Goal: Contribute content: Add original content to the website for others to see

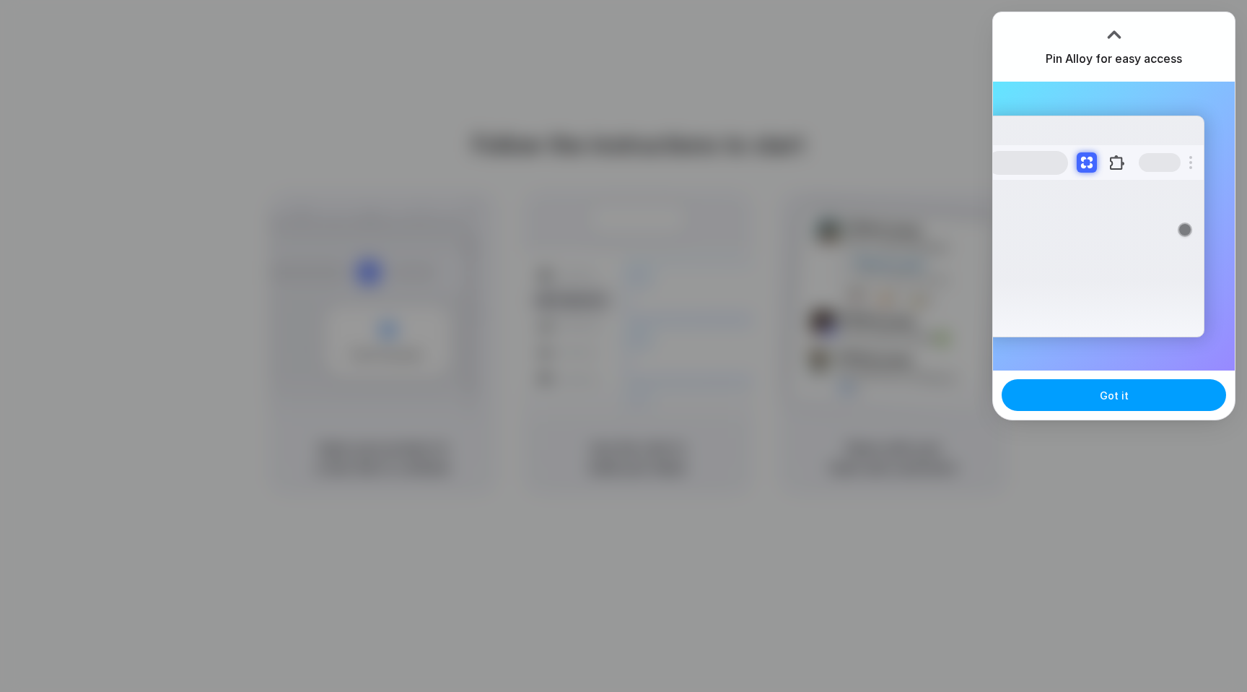
click at [1132, 385] on button "Got it" at bounding box center [1114, 395] width 225 height 32
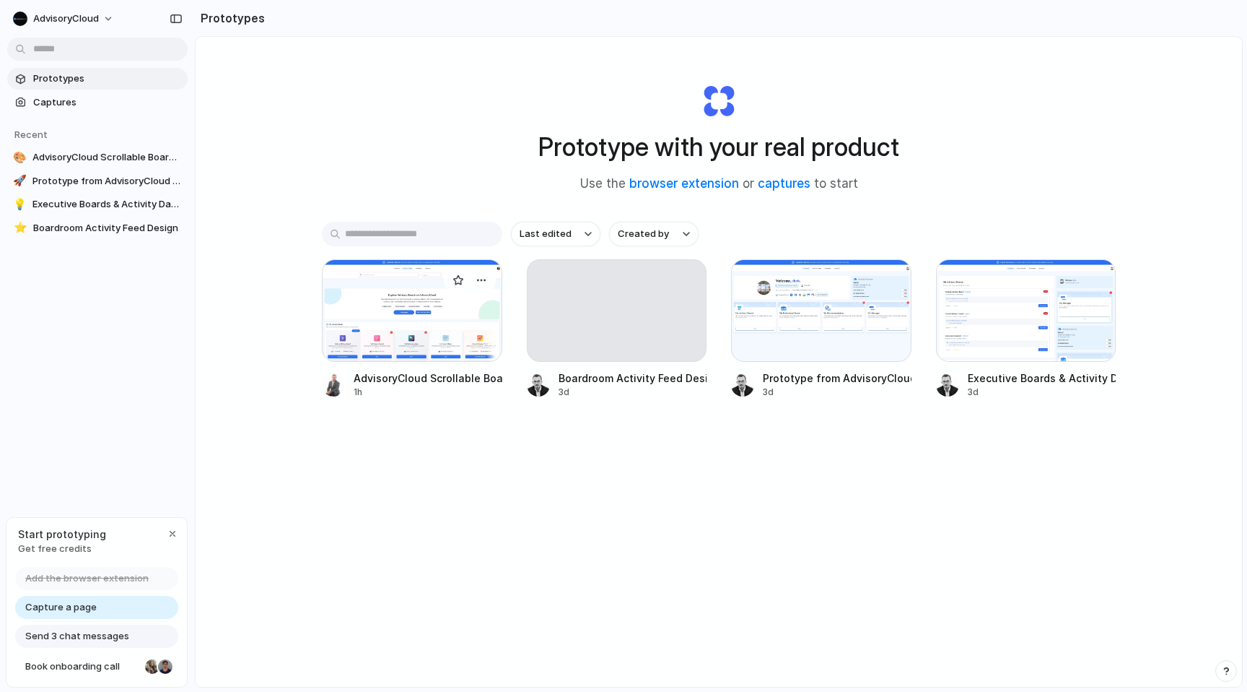
click at [423, 320] on div at bounding box center [412, 310] width 180 height 103
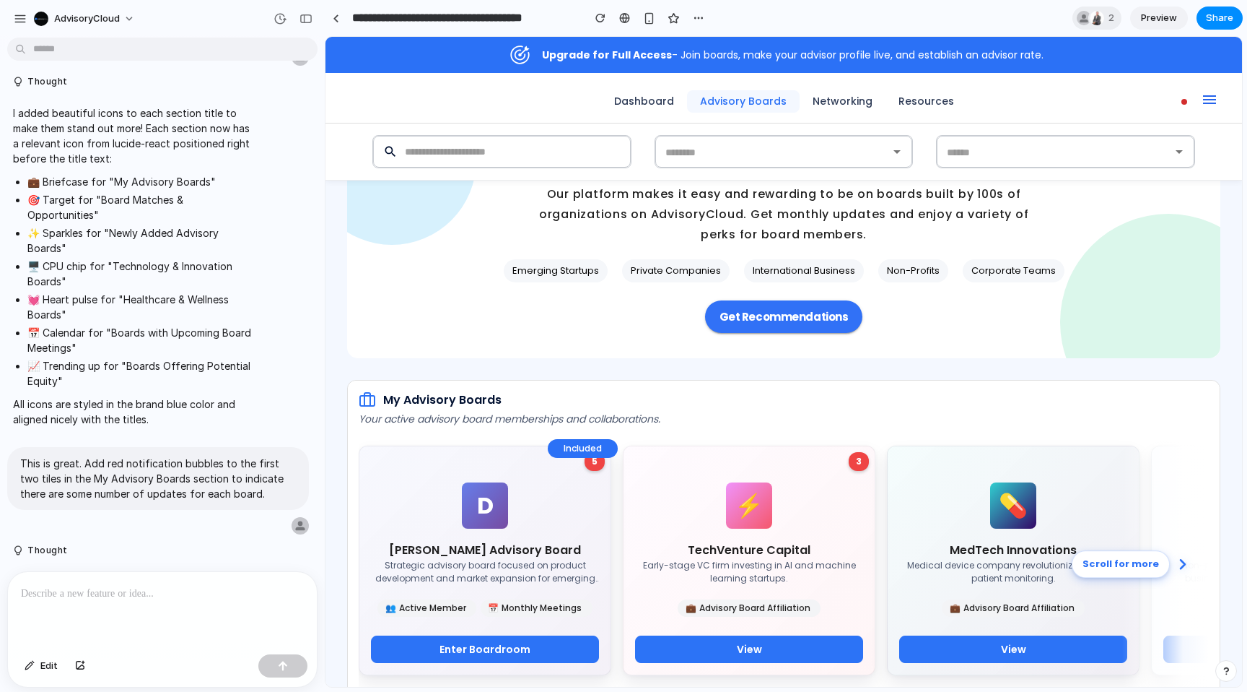
scroll to position [158, 0]
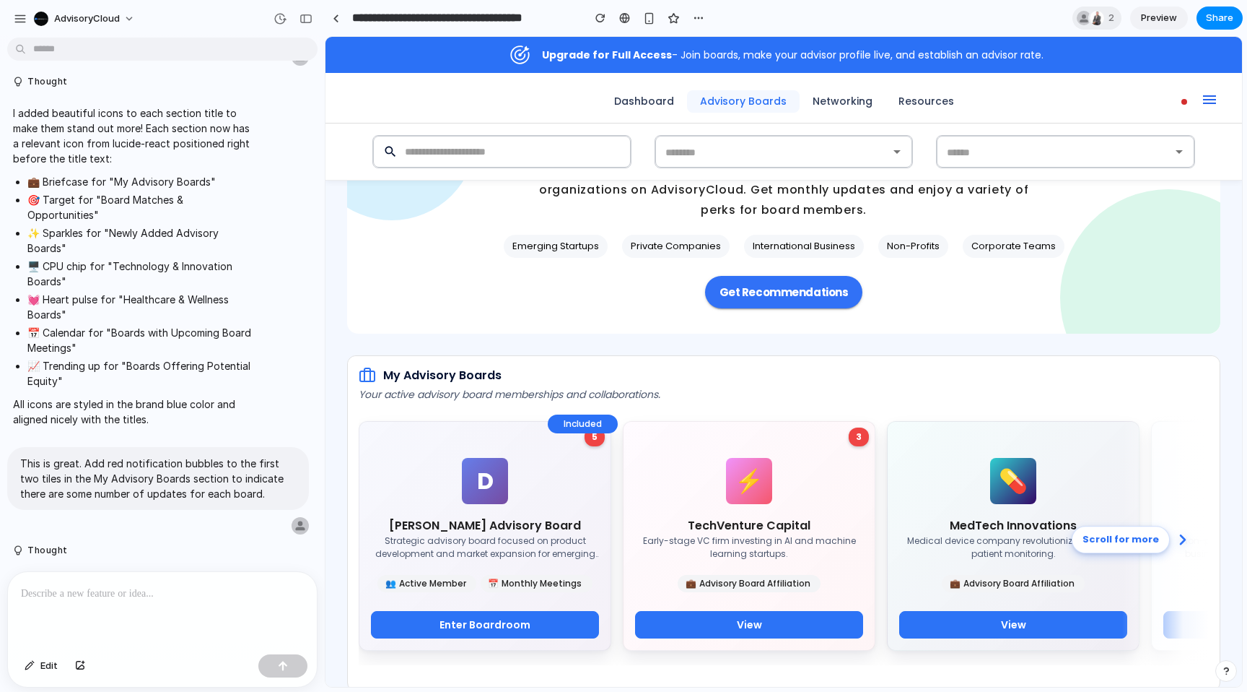
click at [150, 596] on p at bounding box center [162, 593] width 283 height 17
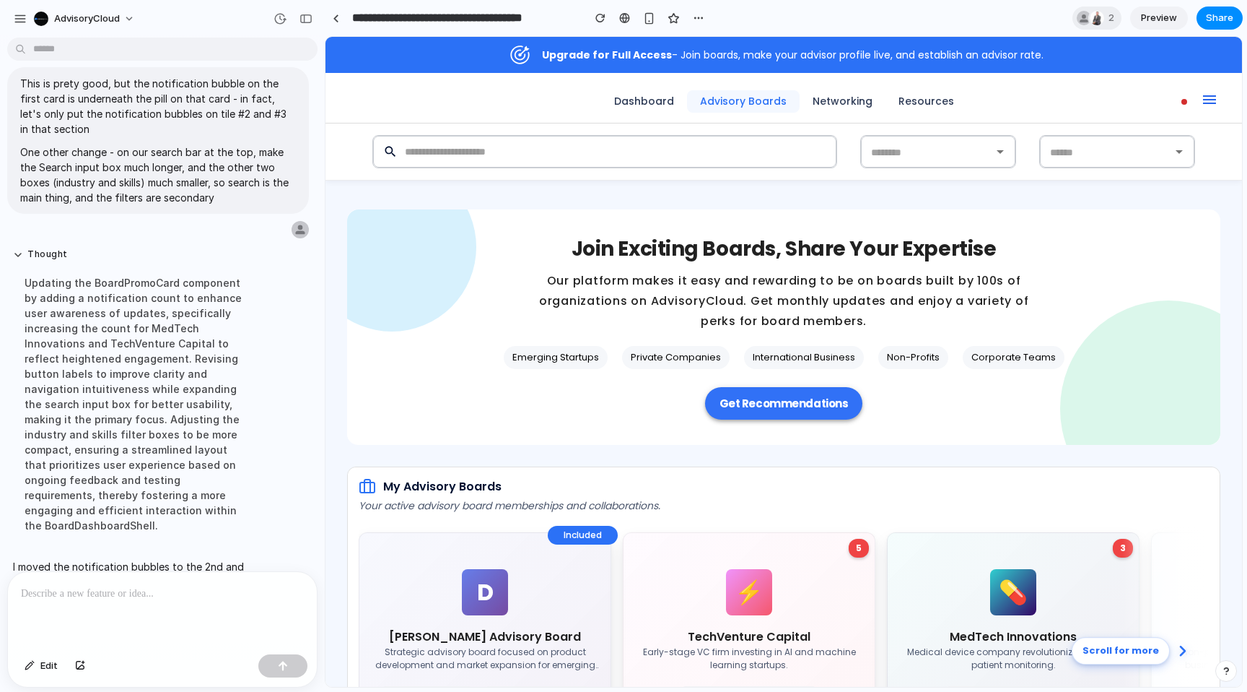
scroll to position [61, 0]
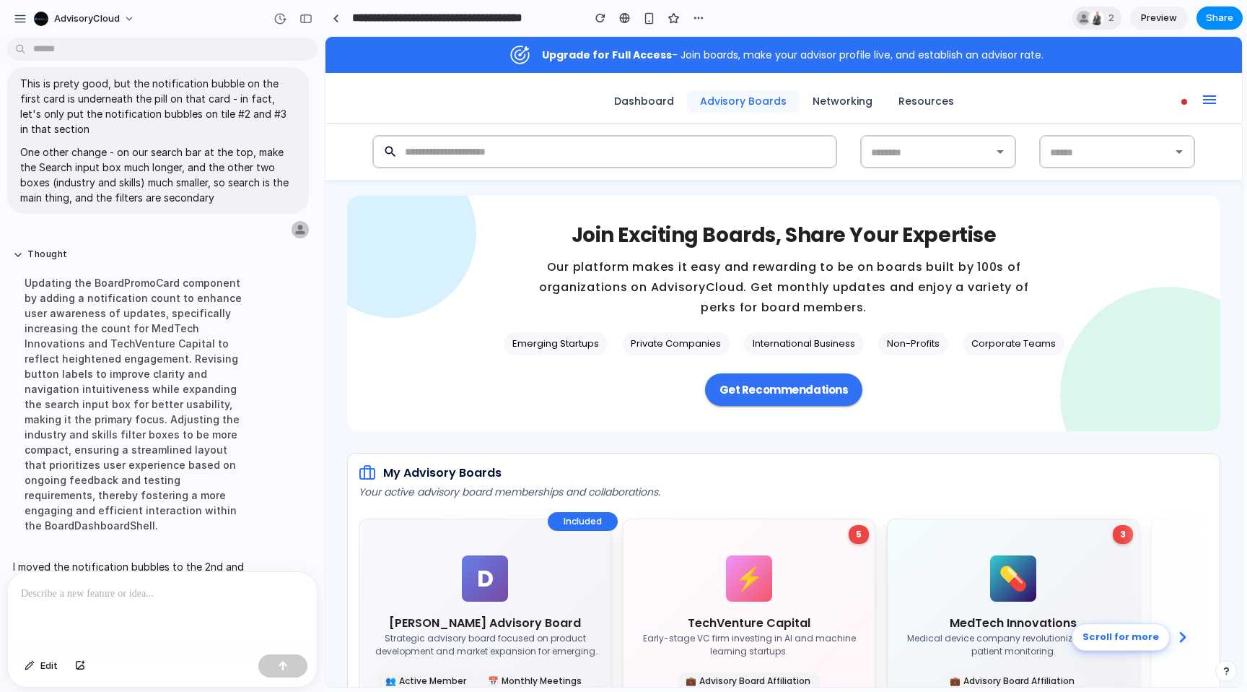
click at [104, 588] on p at bounding box center [162, 593] width 283 height 17
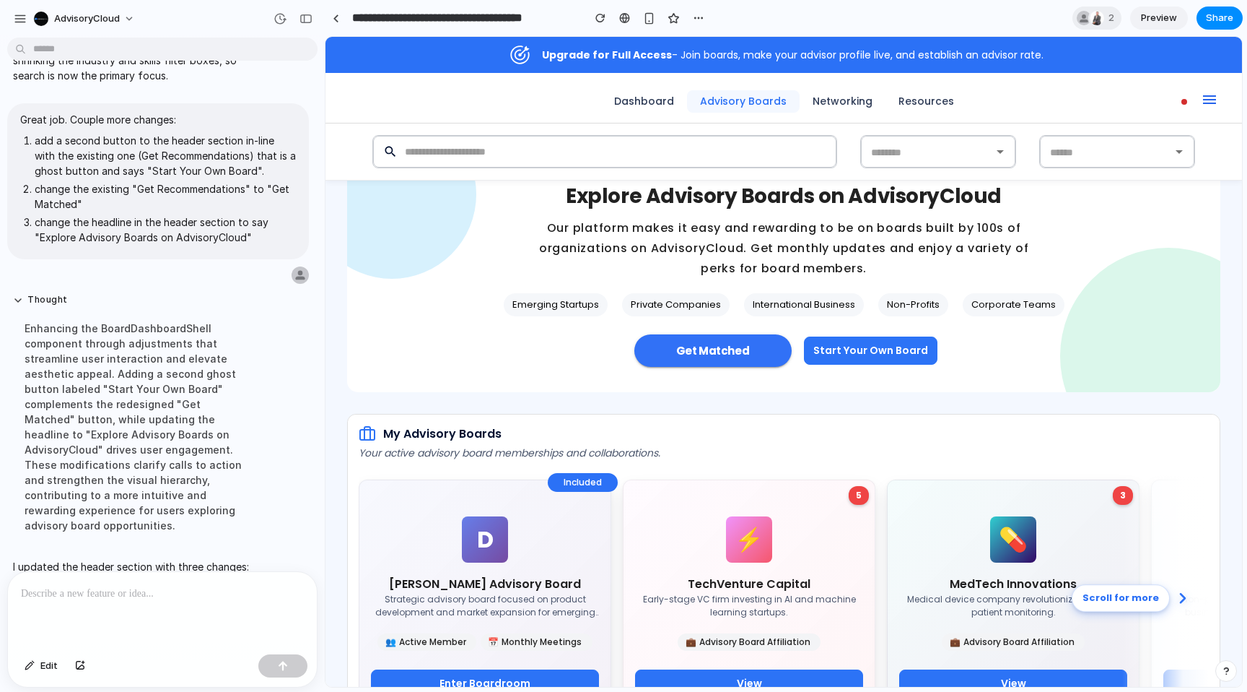
scroll to position [0, 0]
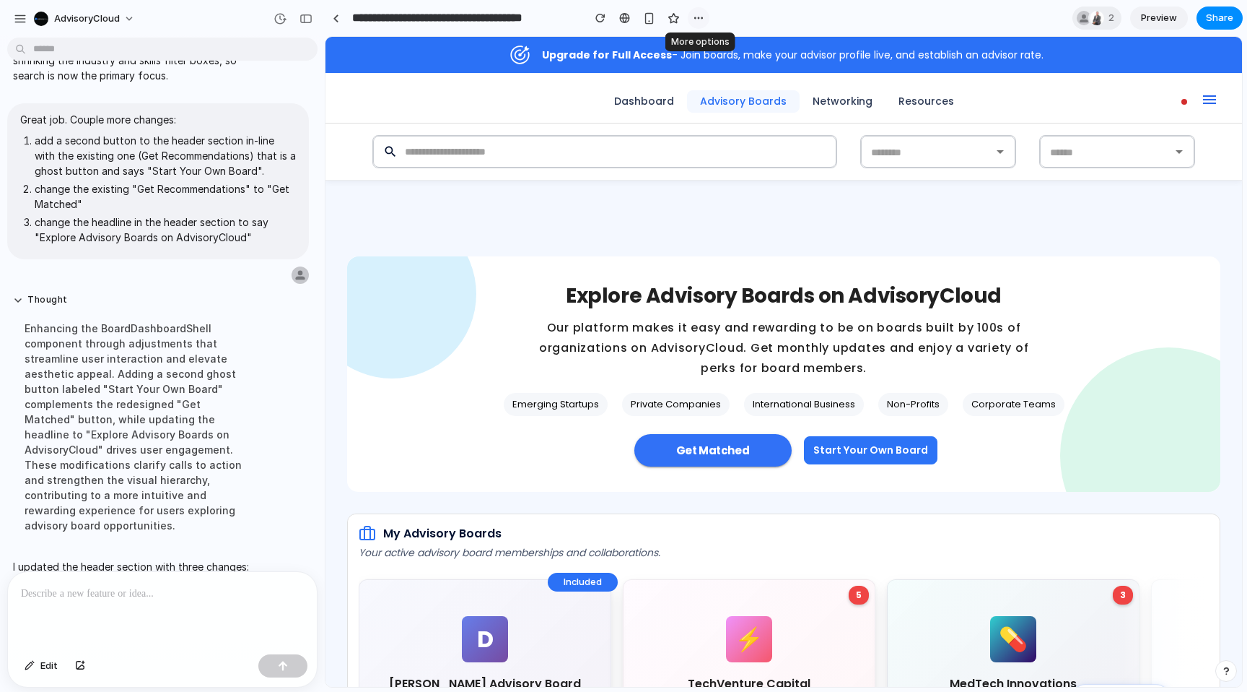
click at [698, 19] on div "button" at bounding box center [699, 18] width 12 height 12
click at [698, 19] on div "Duplicate Delete" at bounding box center [623, 346] width 1247 height 692
click at [52, 663] on span "Edit" at bounding box center [48, 665] width 17 height 14
click at [826, 445] on div at bounding box center [784, 362] width 916 height 649
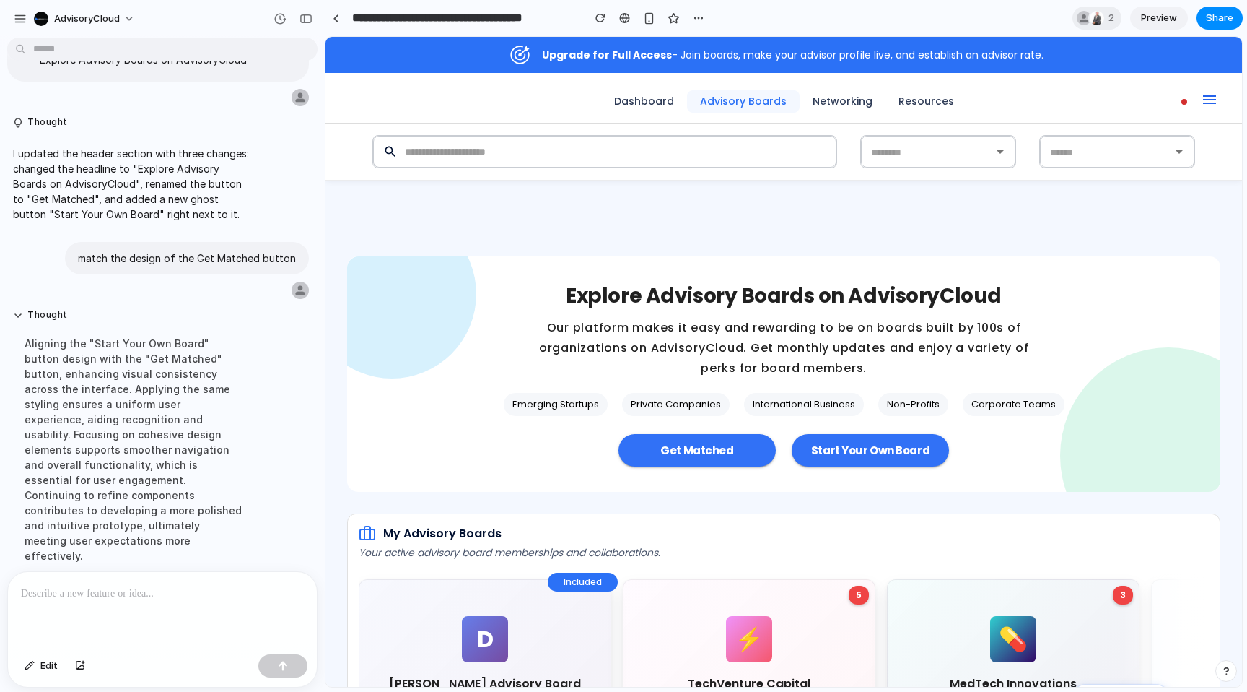
scroll to position [2, 0]
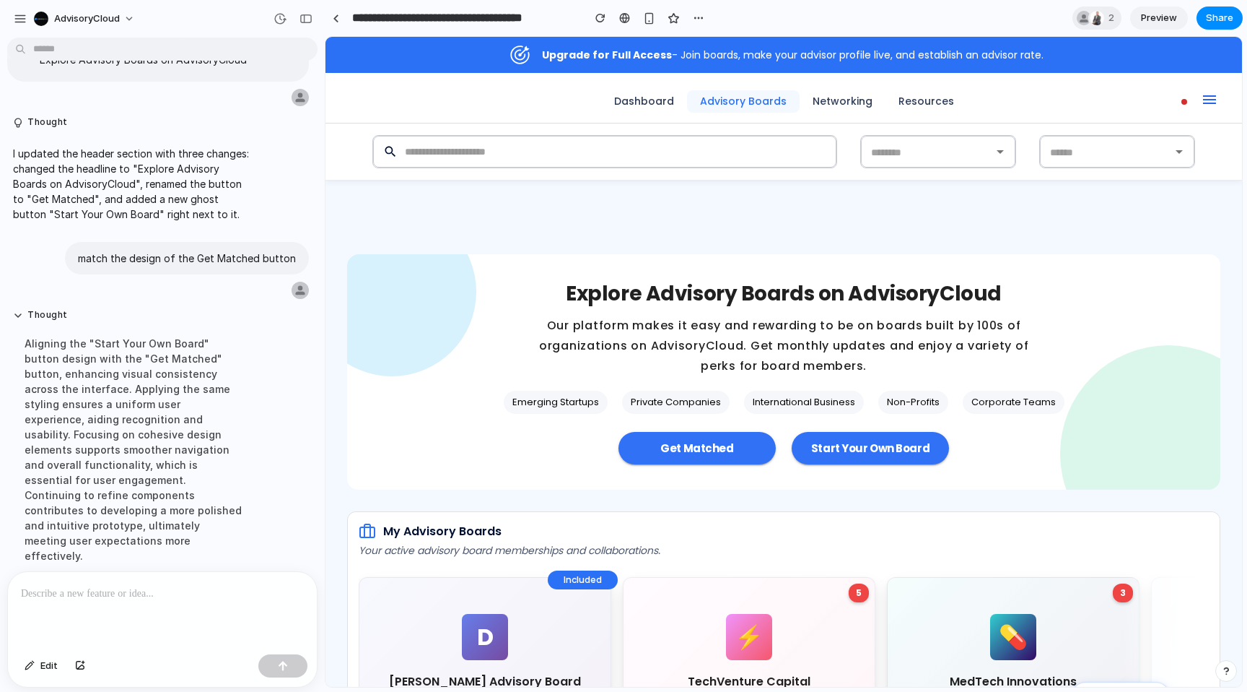
click at [164, 593] on p at bounding box center [162, 593] width 283 height 17
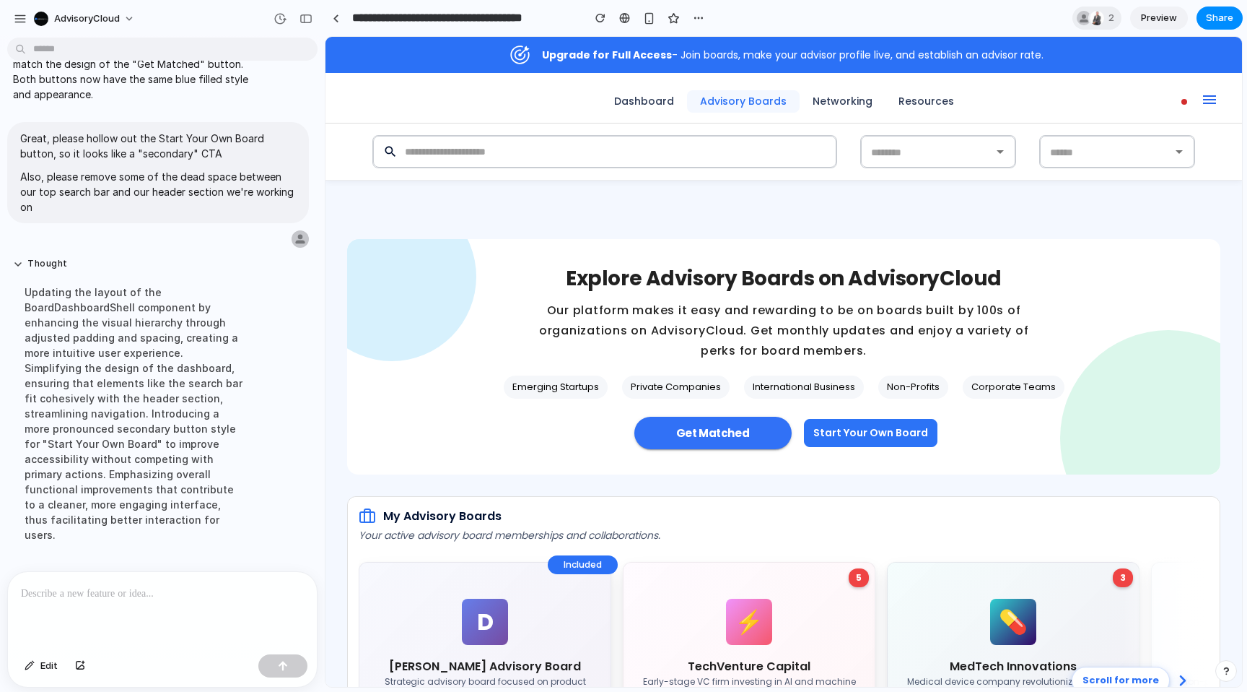
scroll to position [4678, 0]
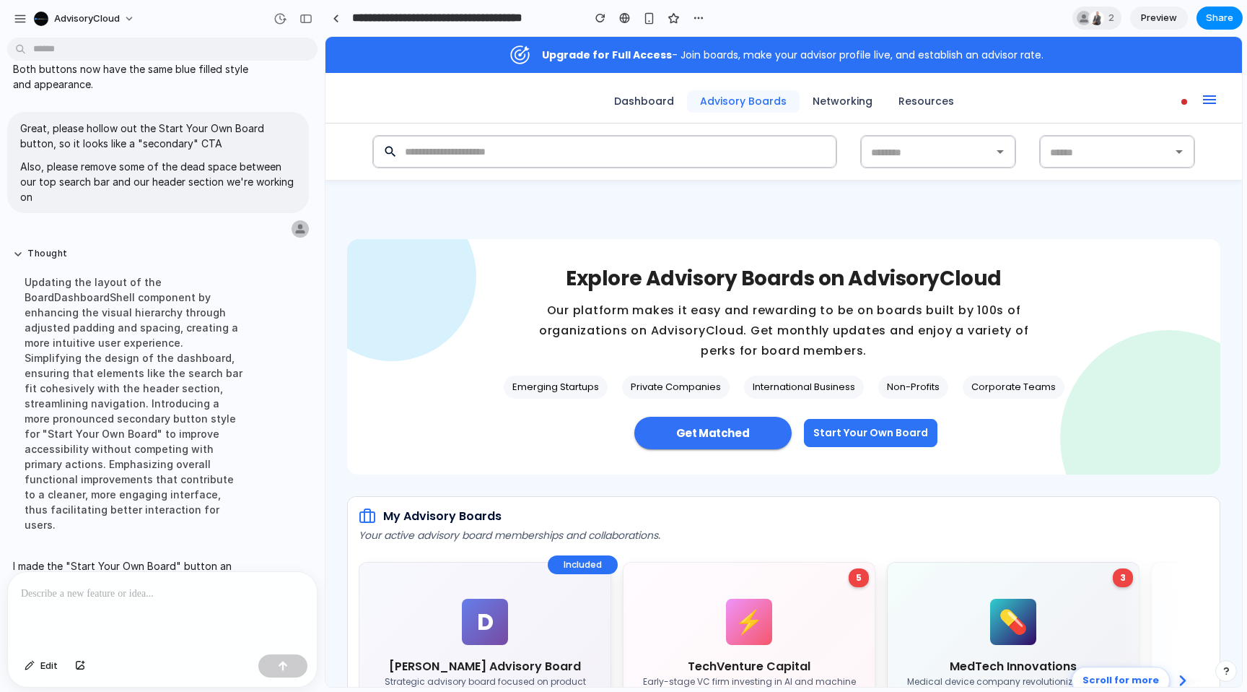
click at [114, 601] on div at bounding box center [162, 610] width 309 height 77
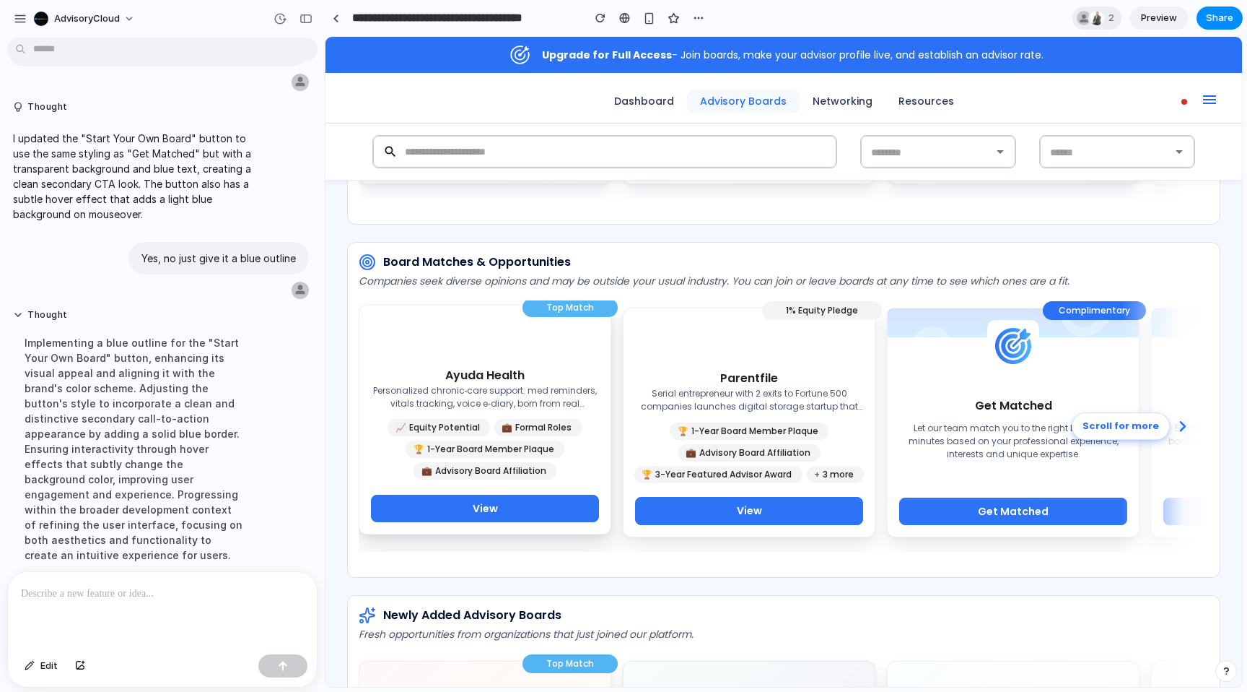
scroll to position [593, 0]
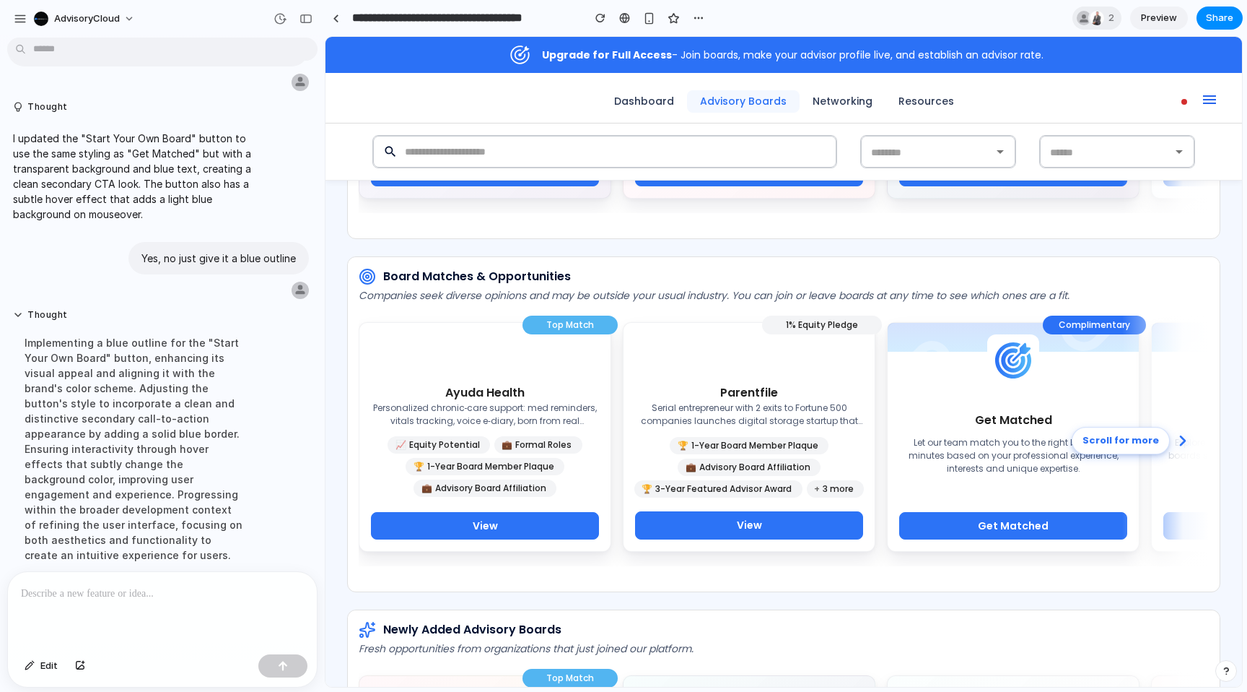
click at [60, 598] on p at bounding box center [162, 593] width 283 height 17
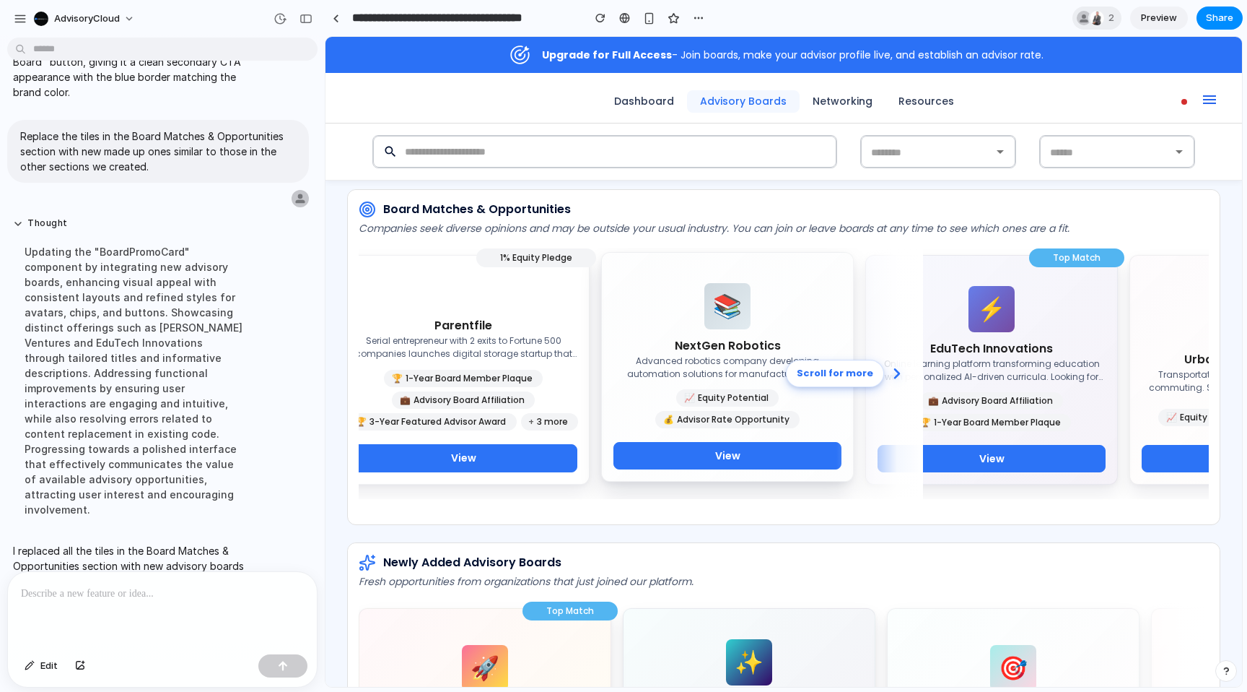
scroll to position [0, 0]
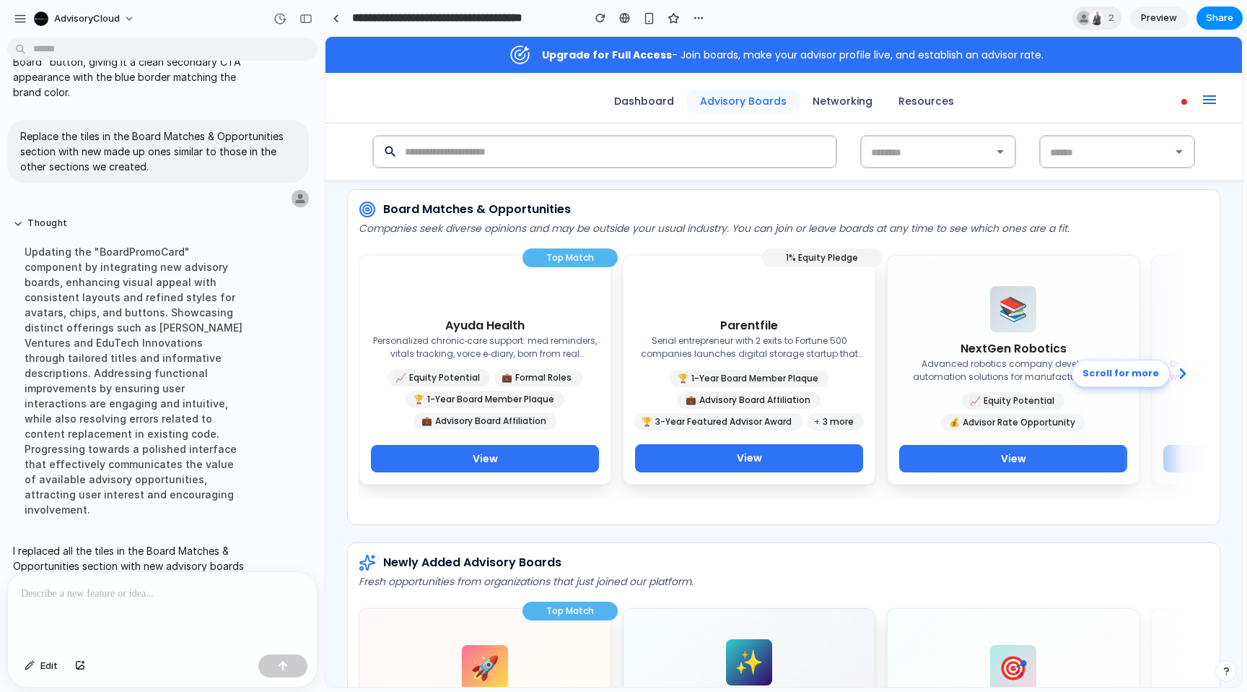
click at [167, 586] on p at bounding box center [162, 593] width 283 height 17
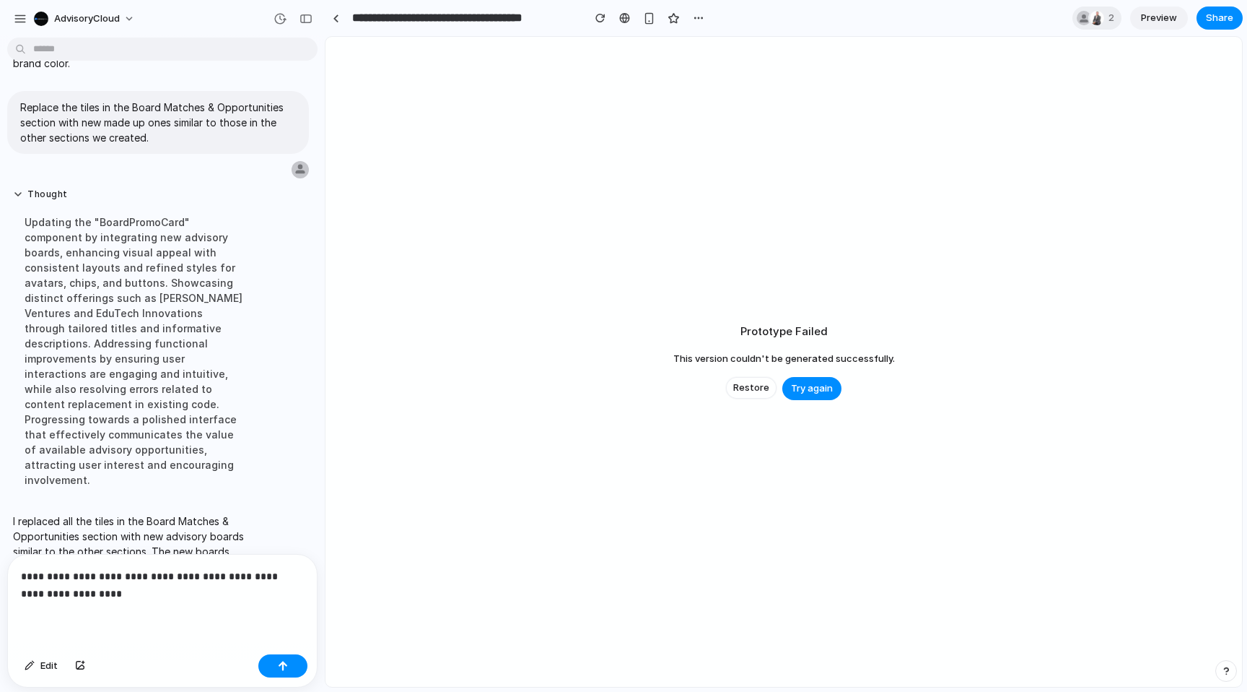
scroll to position [4642, 0]
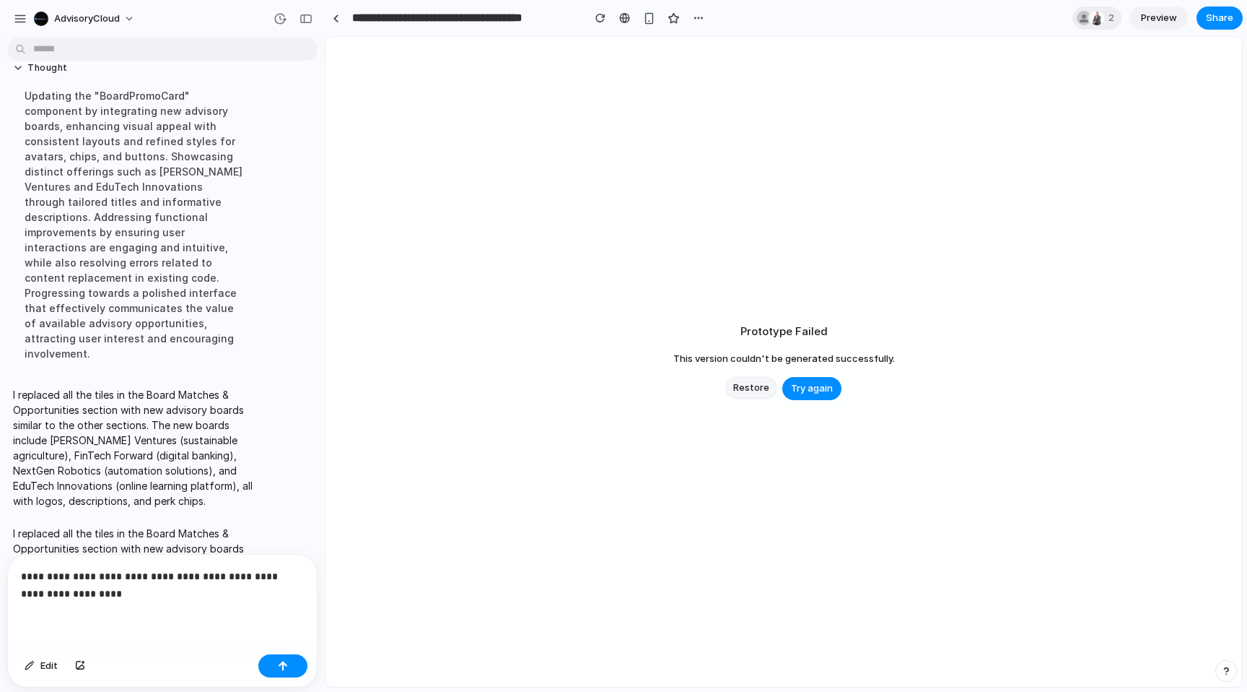
click at [747, 391] on span "Restore" at bounding box center [751, 387] width 36 height 14
click at [224, 596] on p "**********" at bounding box center [162, 584] width 283 height 35
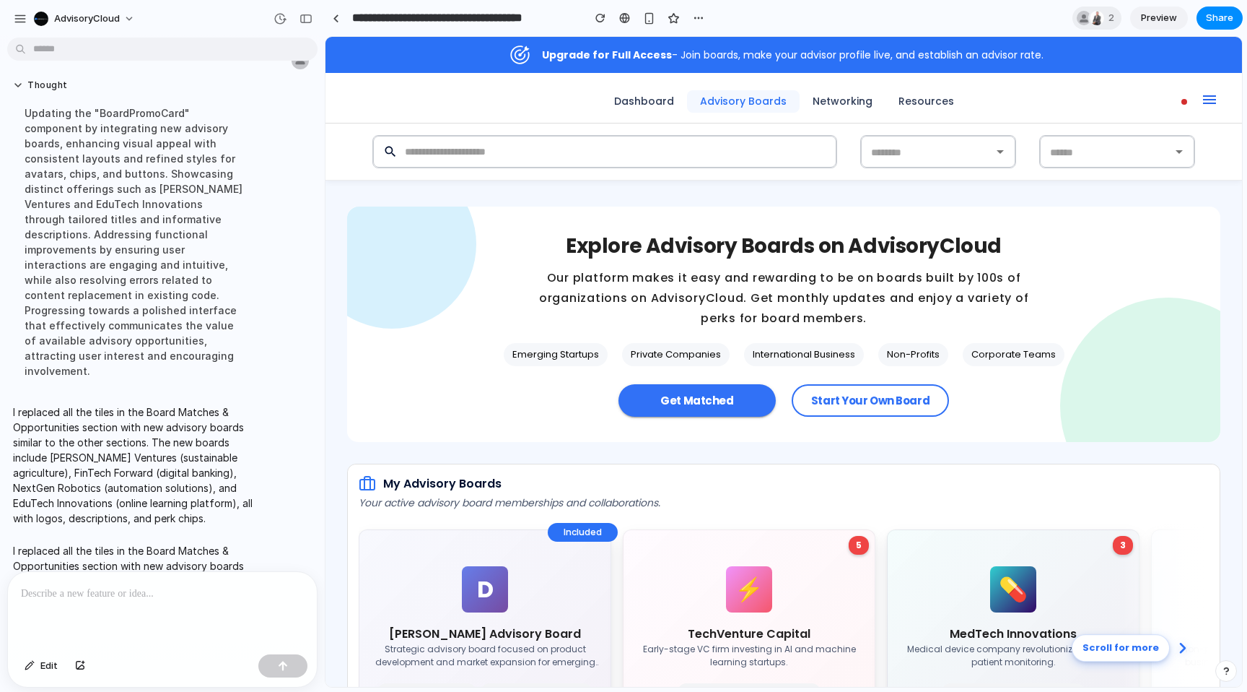
scroll to position [46, 0]
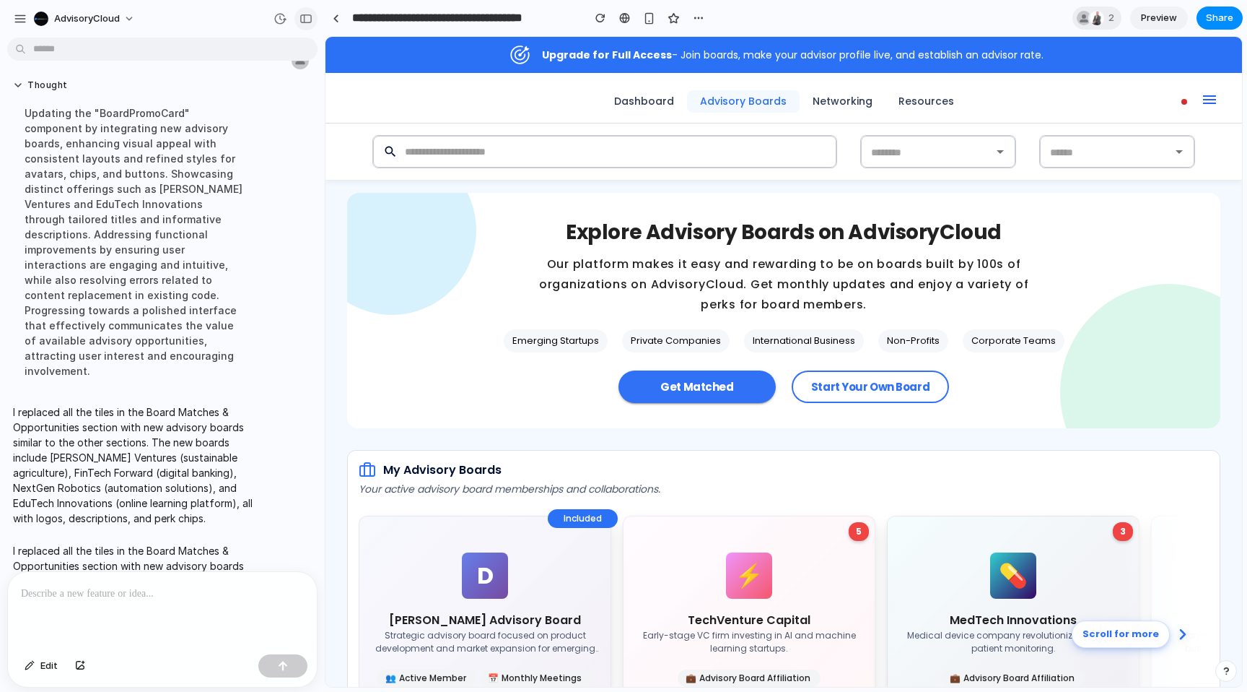
click at [302, 18] on div "button" at bounding box center [306, 19] width 13 height 10
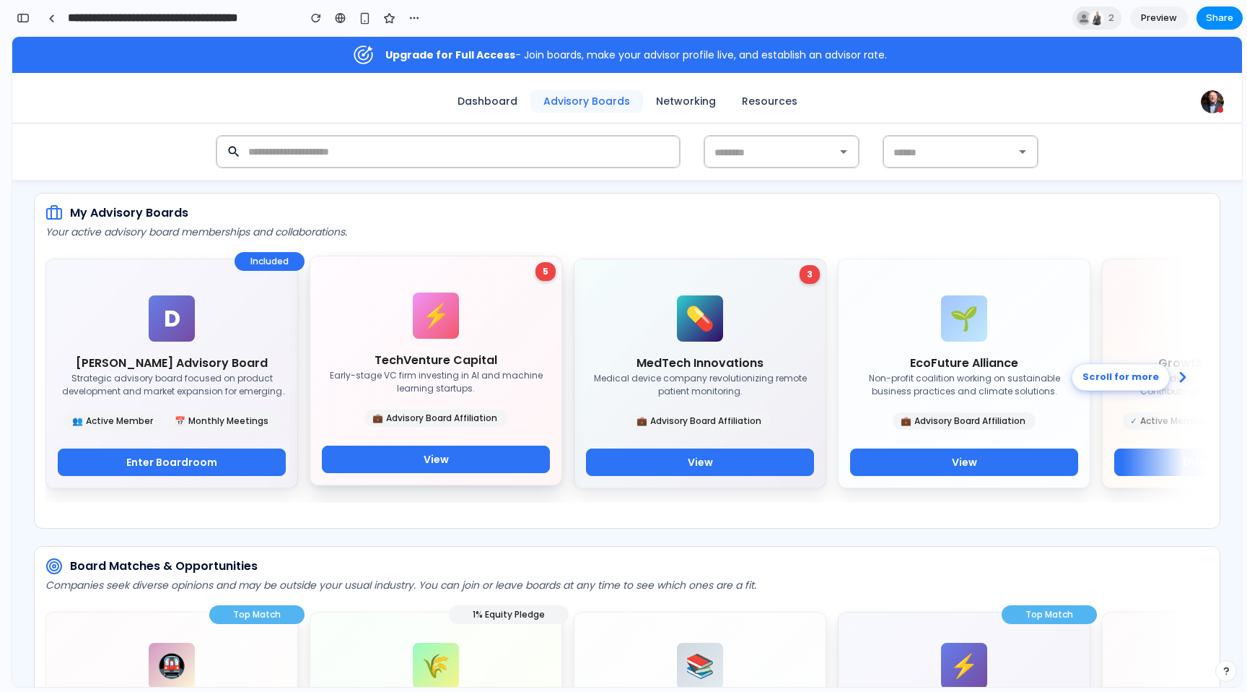
scroll to position [311, 0]
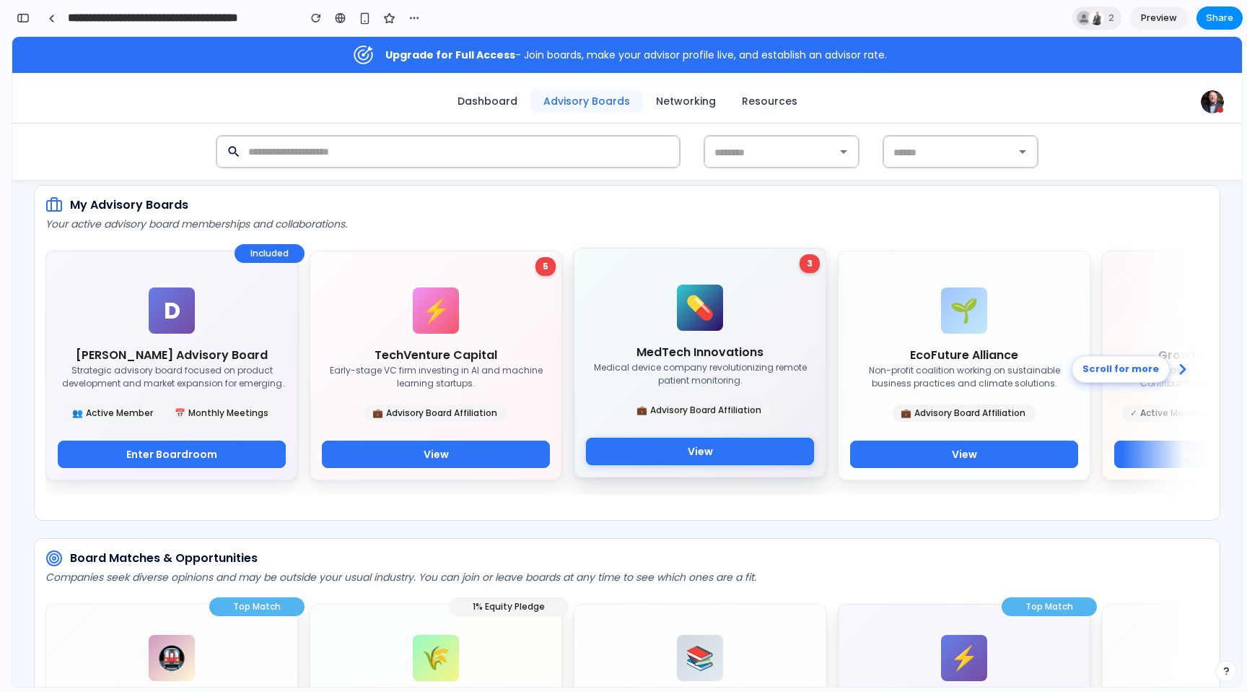
click at [631, 448] on button "View" at bounding box center [700, 451] width 228 height 28
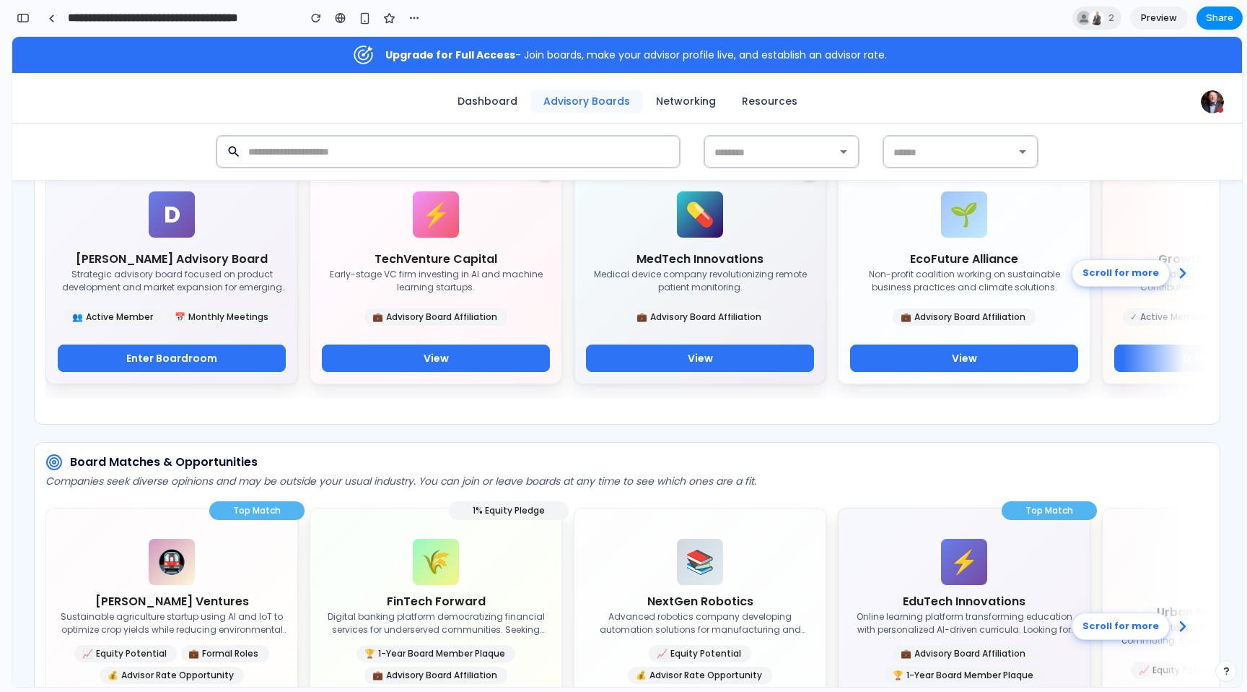
scroll to position [0, 0]
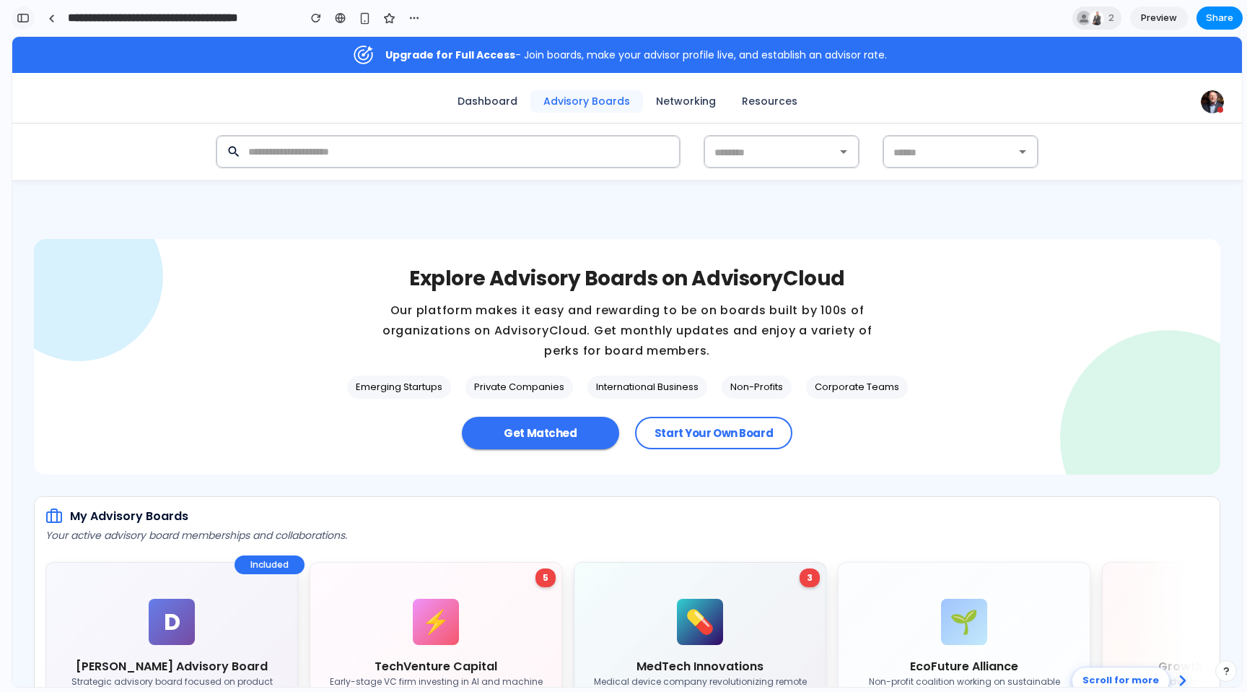
click at [22, 15] on div "button" at bounding box center [23, 18] width 13 height 10
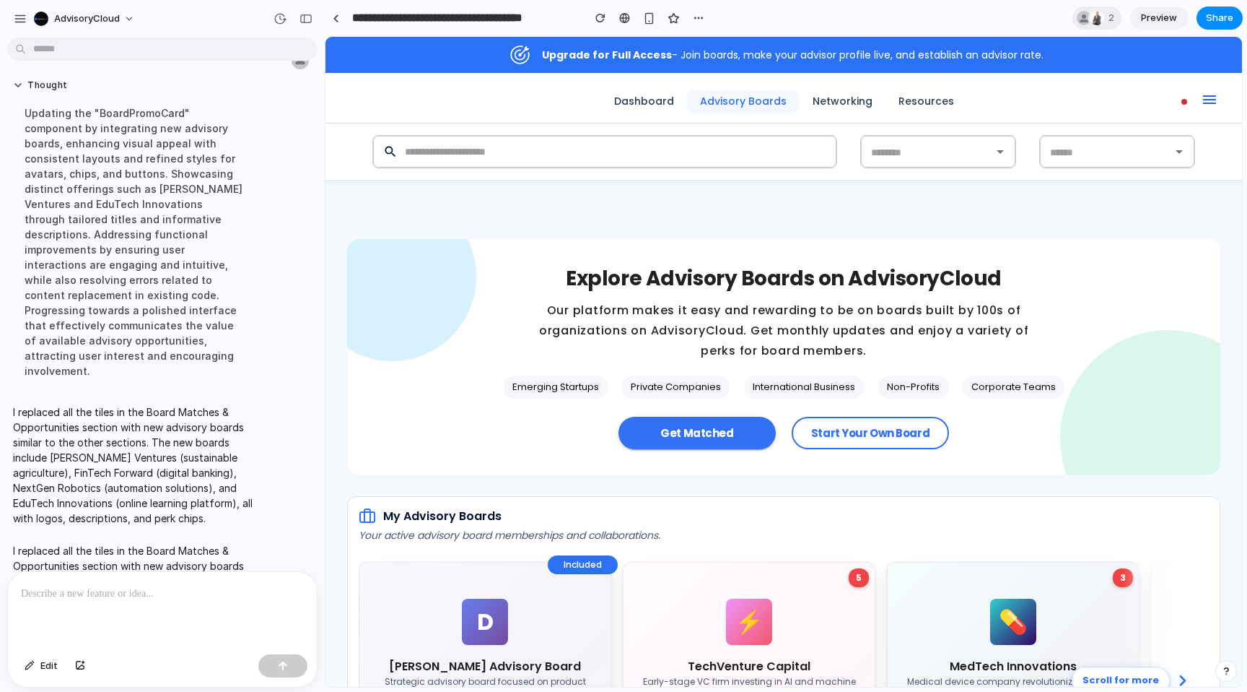
click at [186, 592] on p at bounding box center [162, 593] width 283 height 17
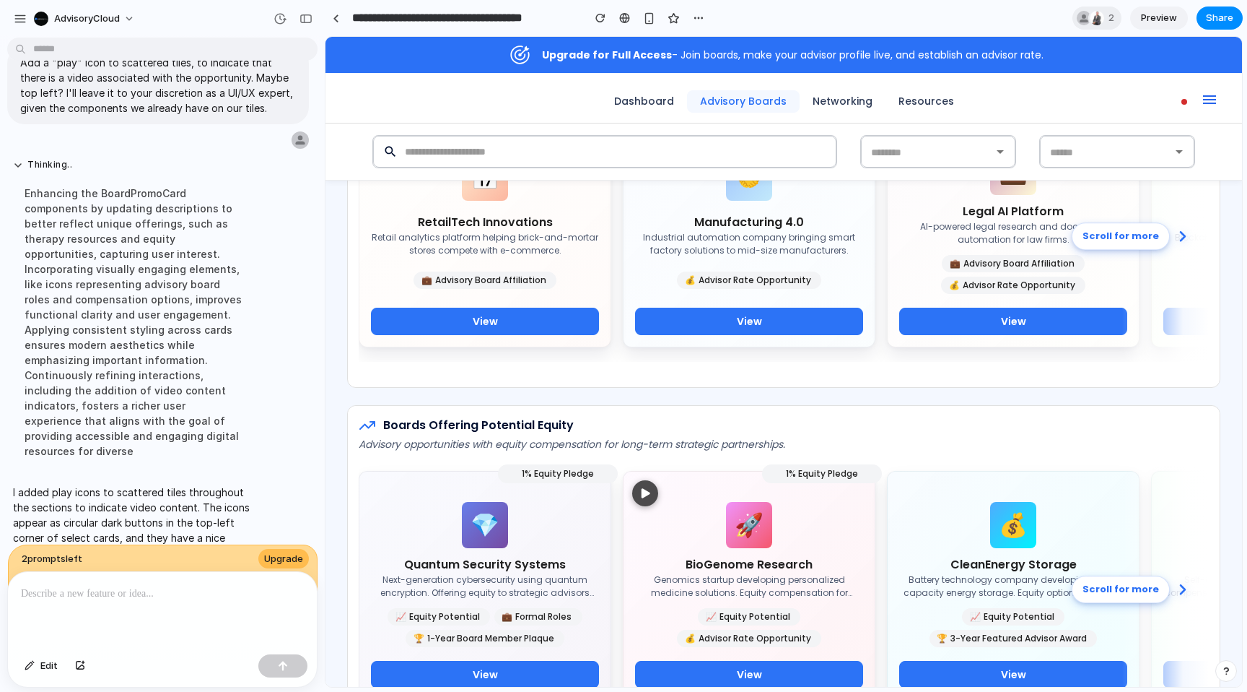
scroll to position [0, 0]
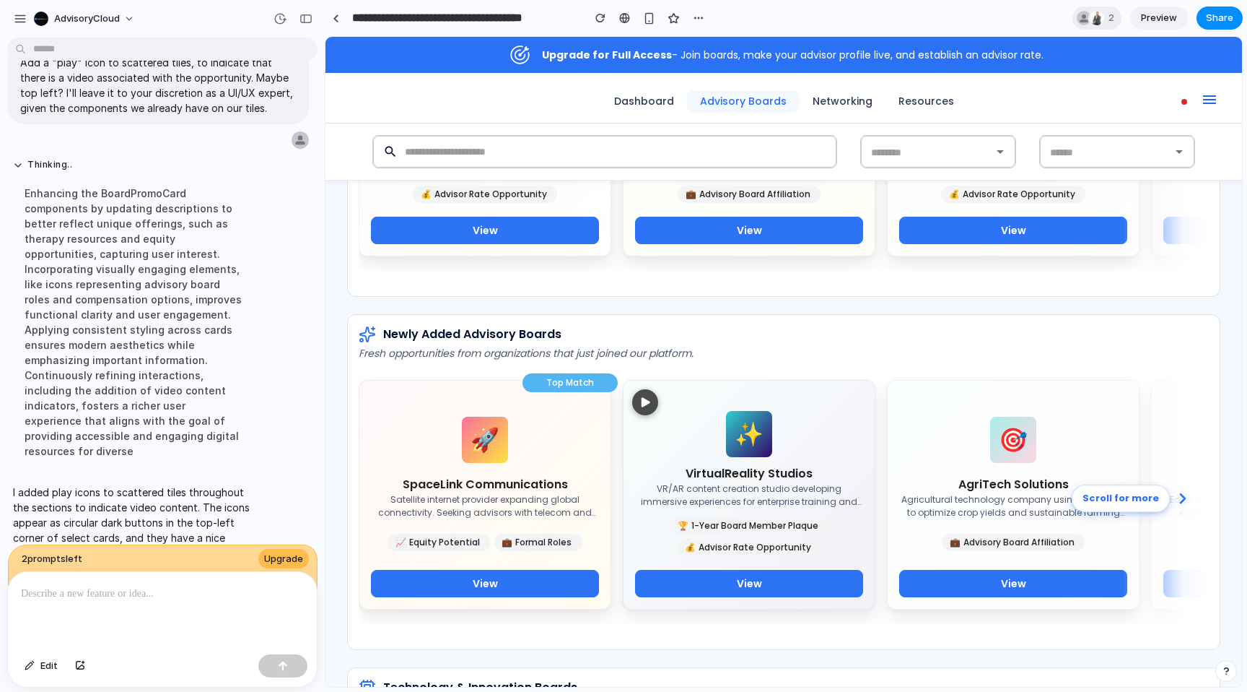
click at [165, 590] on p at bounding box center [162, 593] width 283 height 17
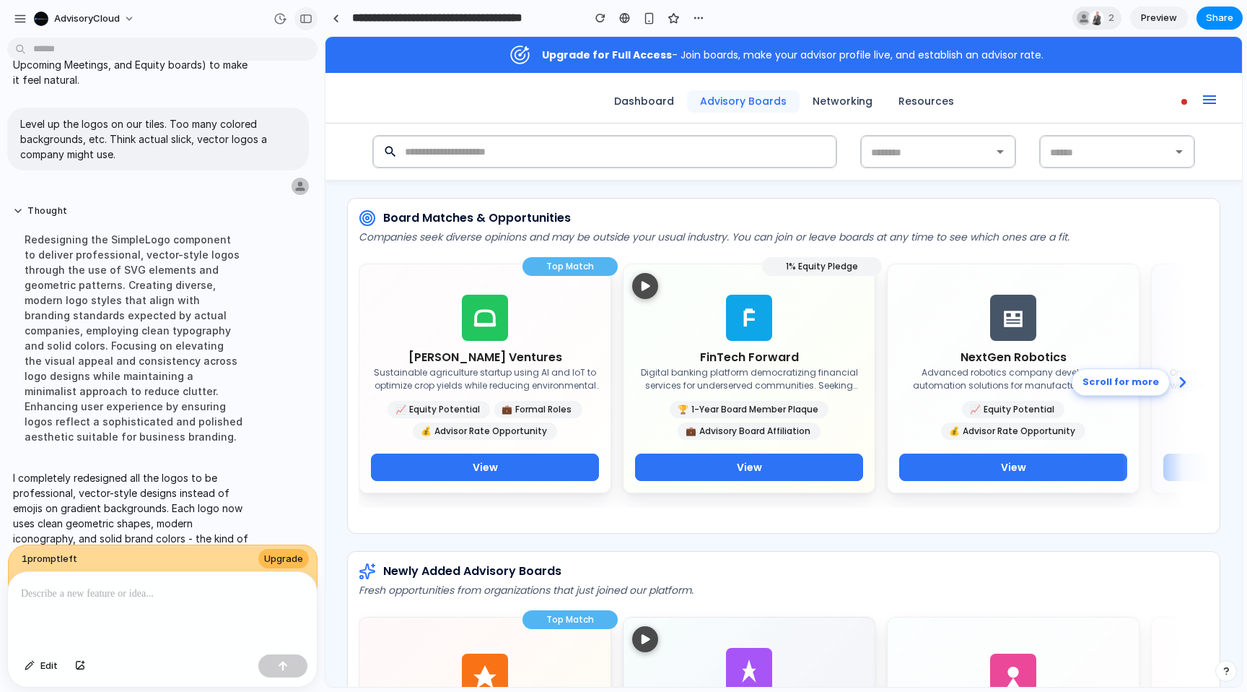
click at [302, 19] on div "button" at bounding box center [306, 19] width 13 height 10
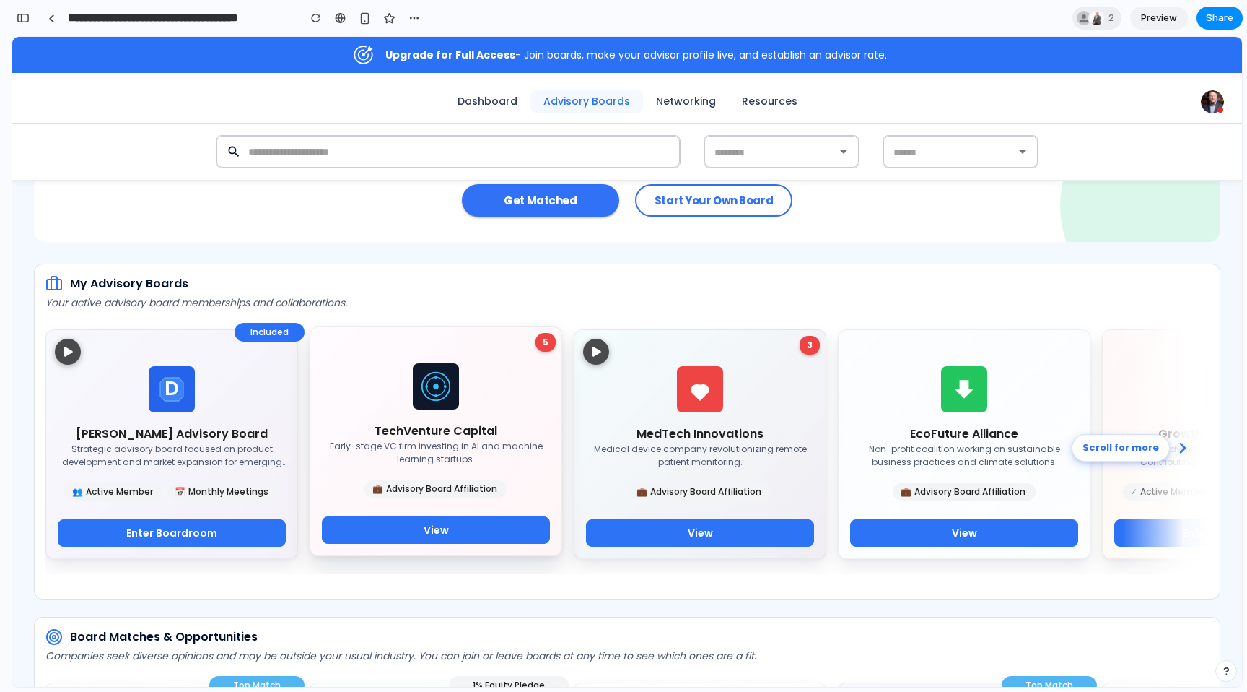
scroll to position [234, 0]
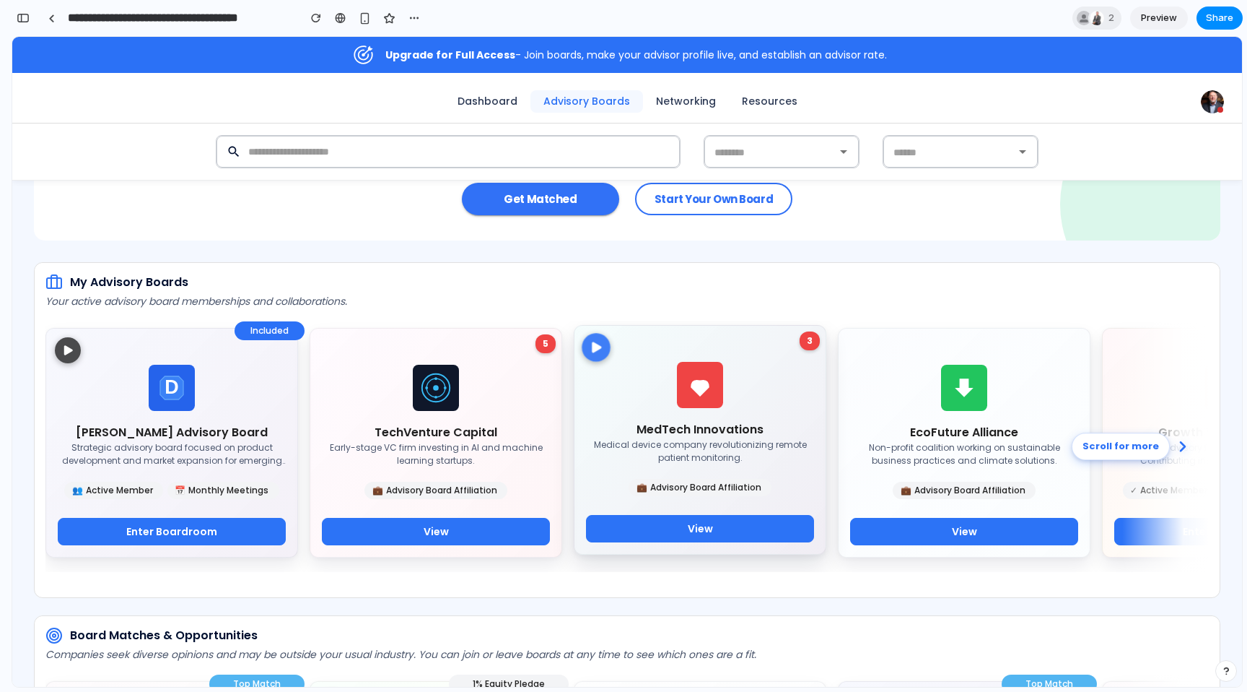
click at [590, 349] on icon at bounding box center [596, 347] width 14 height 14
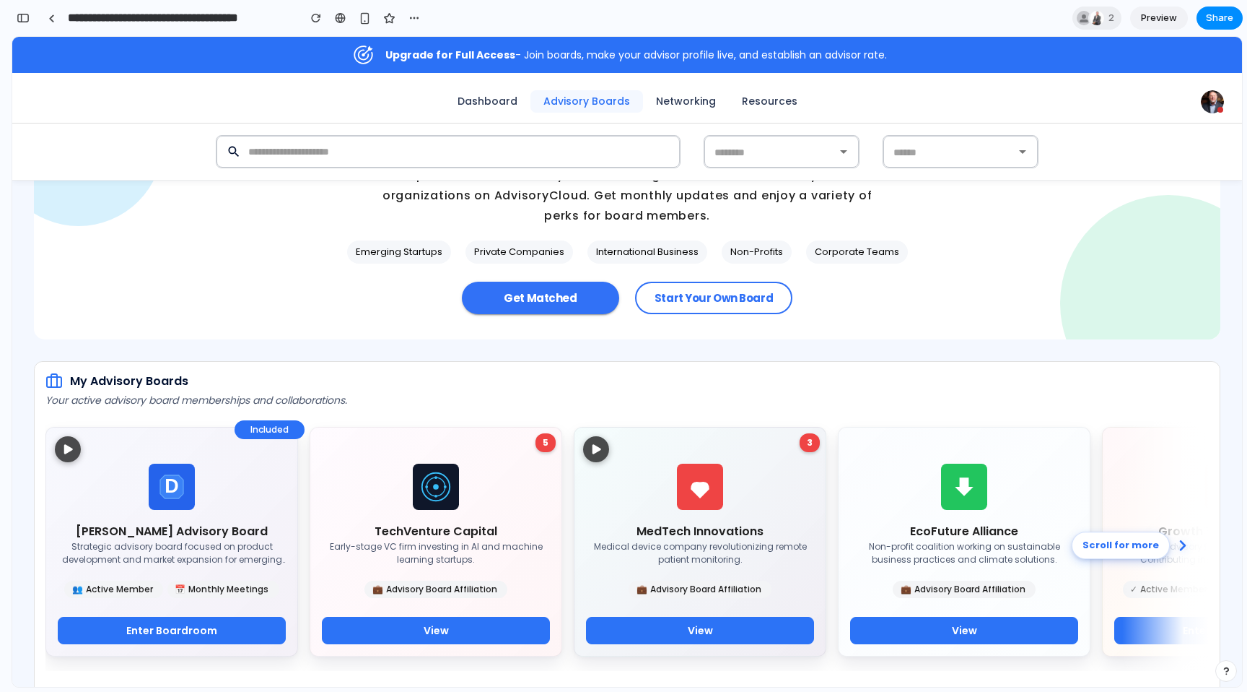
scroll to position [118, 0]
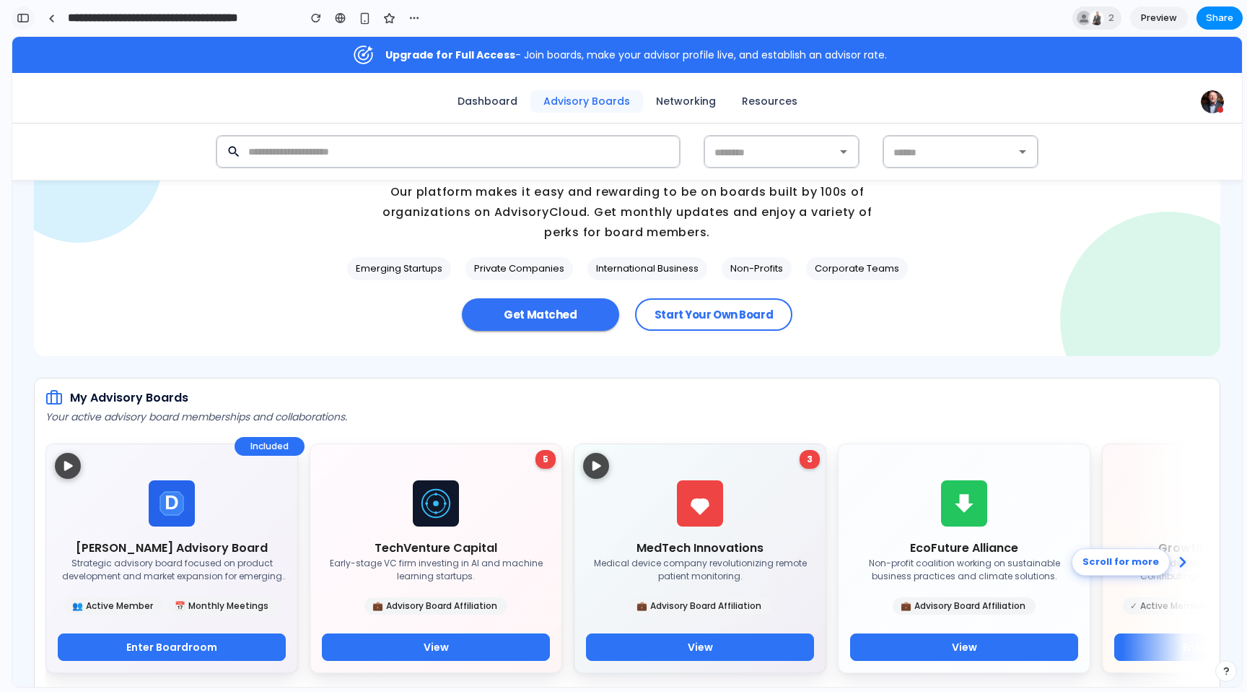
click at [25, 16] on div "button" at bounding box center [23, 18] width 13 height 10
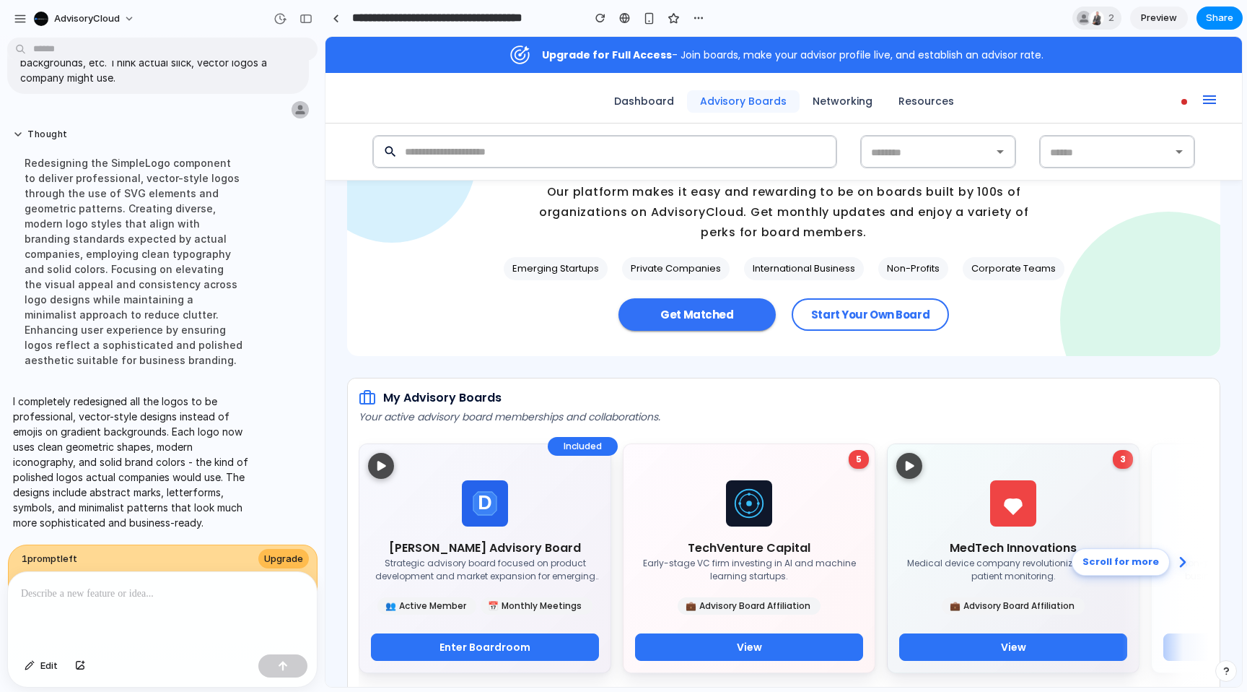
scroll to position [4582, 0]
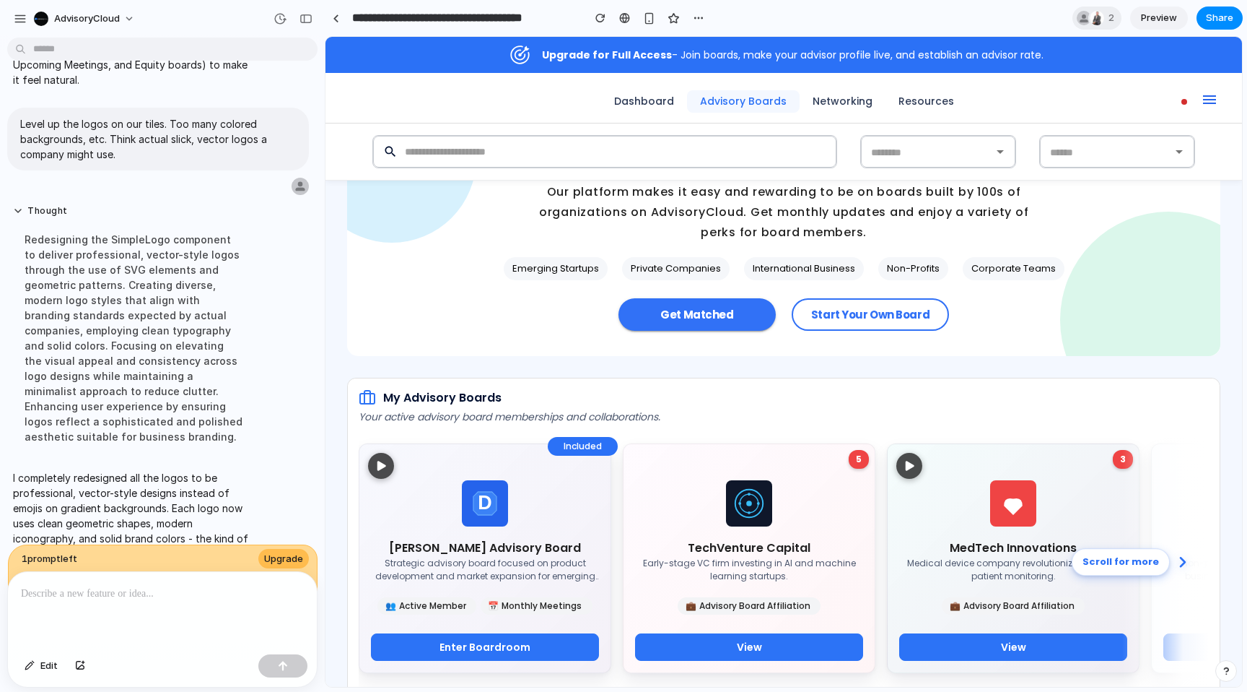
click at [120, 583] on div at bounding box center [162, 610] width 309 height 77
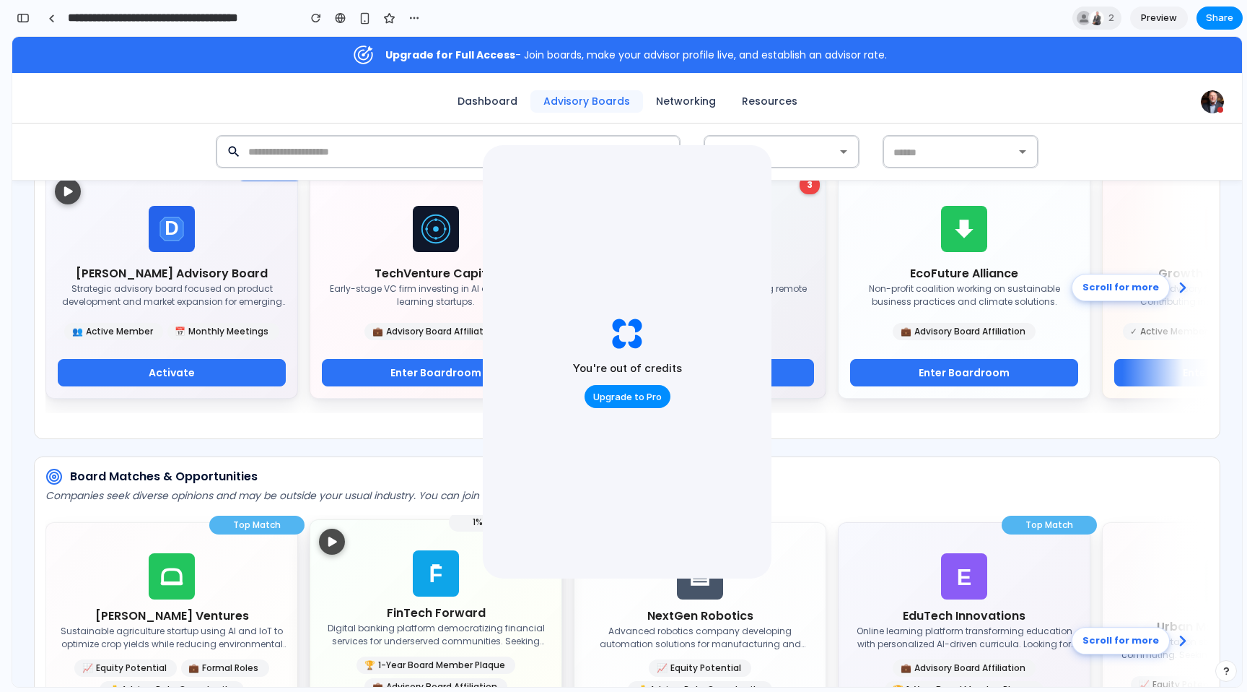
scroll to position [115, 0]
